Goal: Go to known website: Go to known website

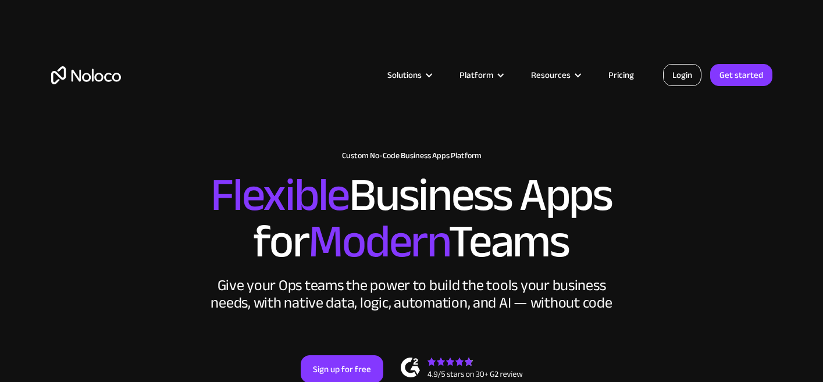
click at [690, 77] on link "Login" at bounding box center [682, 75] width 38 height 22
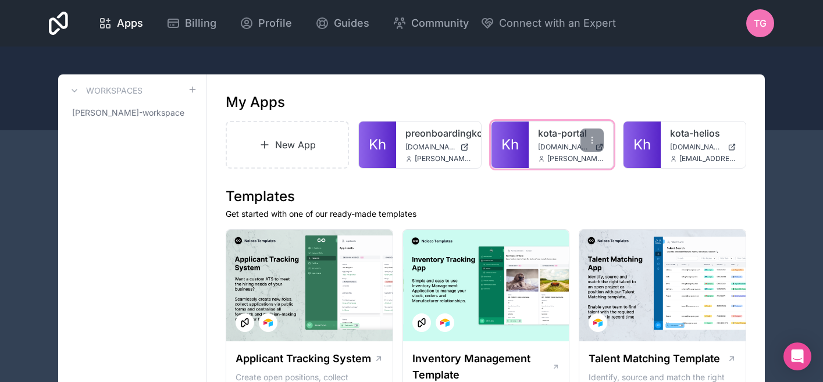
click at [542, 146] on span "hub.kota.io" at bounding box center [564, 147] width 53 height 9
